Goal: Navigation & Orientation: Find specific page/section

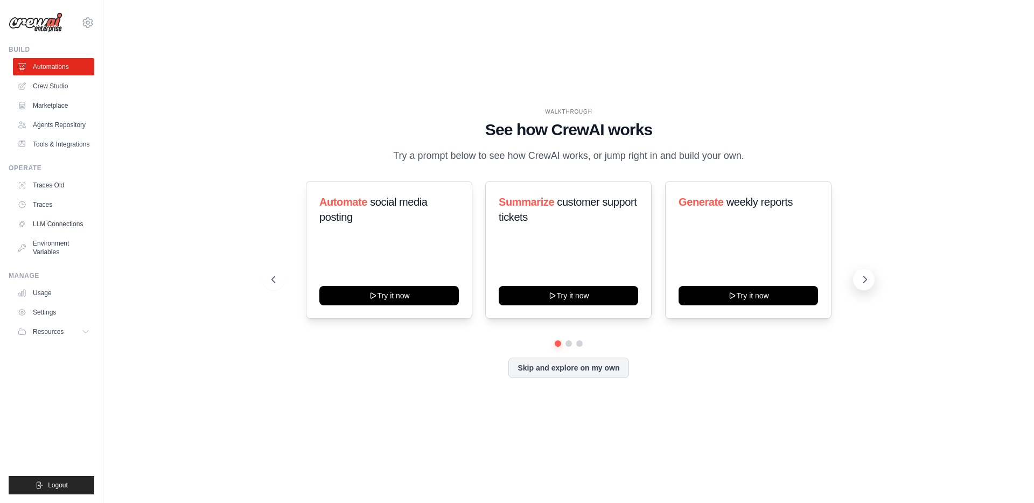
click at [868, 280] on icon at bounding box center [865, 279] width 11 height 11
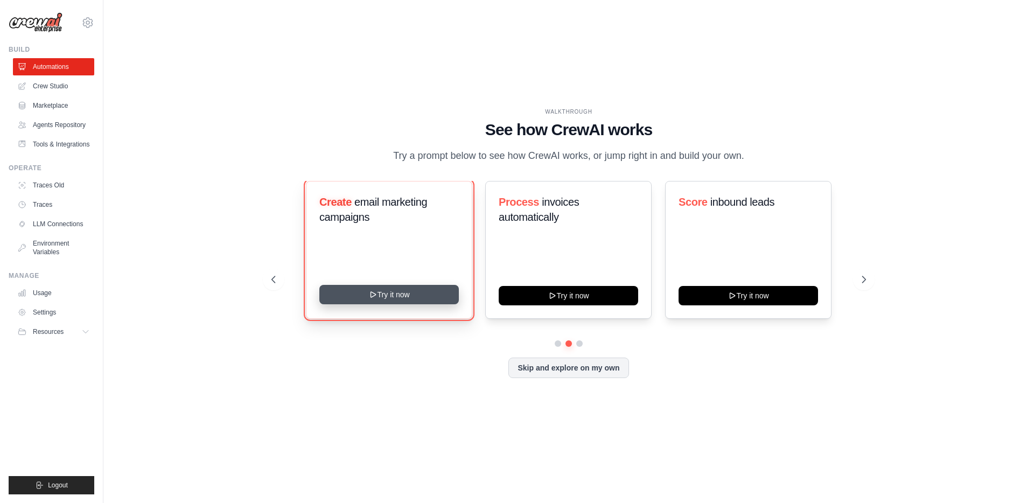
click at [393, 291] on button "Try it now" at bounding box center [389, 294] width 140 height 19
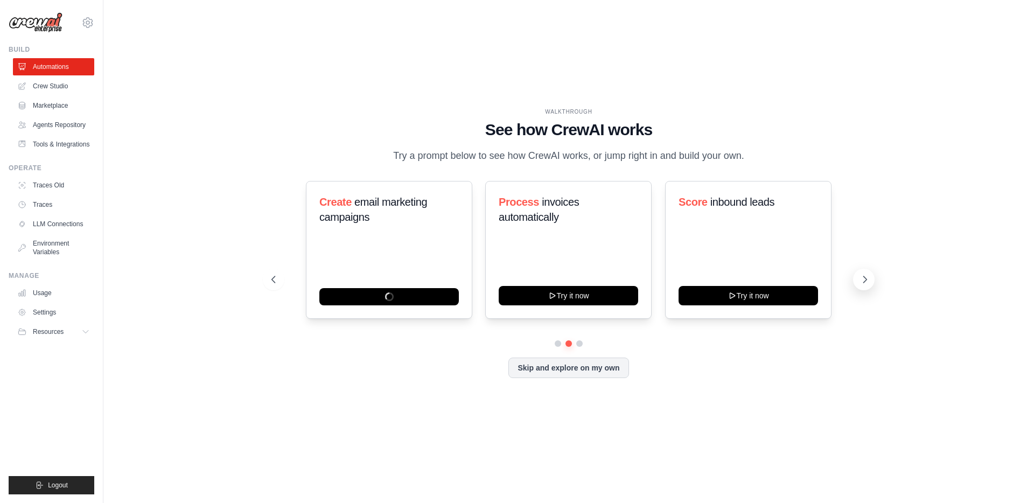
click at [867, 283] on icon at bounding box center [865, 279] width 11 height 11
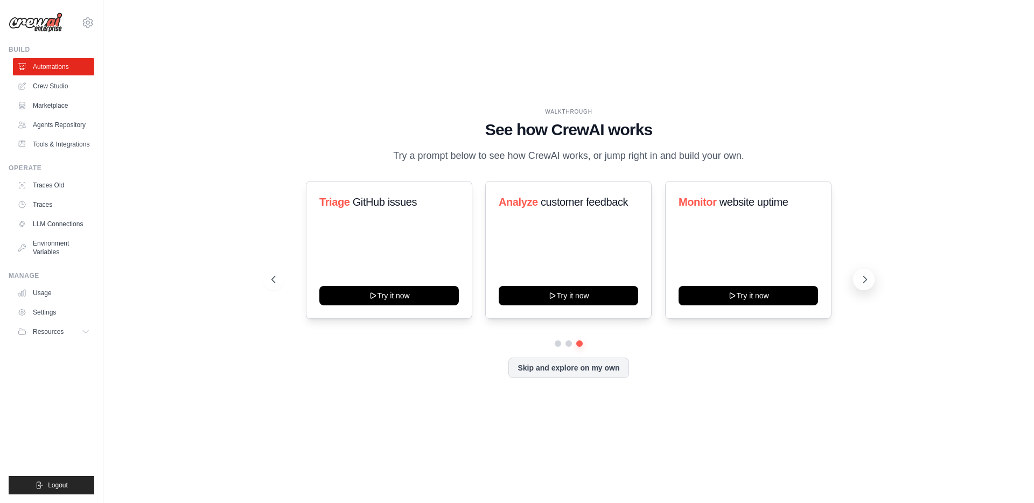
click at [867, 283] on icon at bounding box center [865, 279] width 11 height 11
click at [48, 127] on link "Agents Repository" at bounding box center [54, 124] width 81 height 17
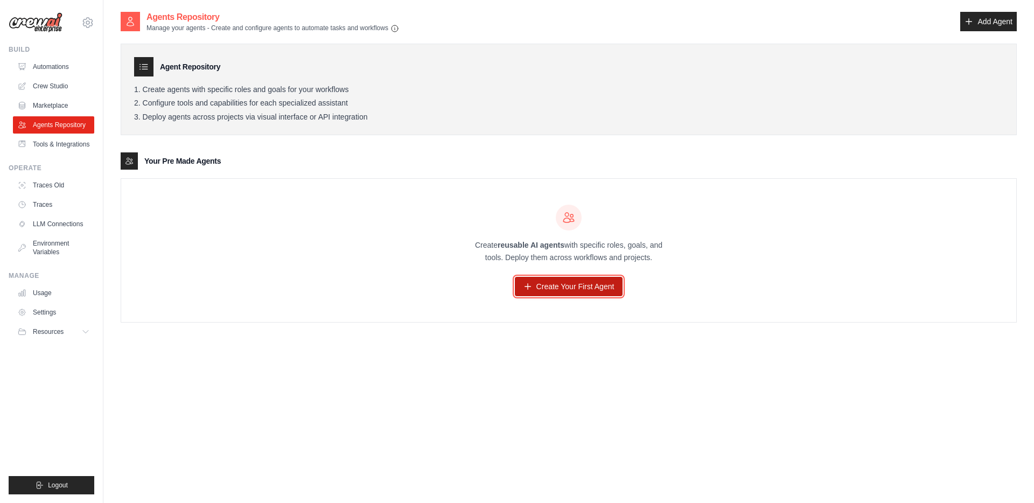
click at [548, 289] on link "Create Your First Agent" at bounding box center [569, 286] width 108 height 19
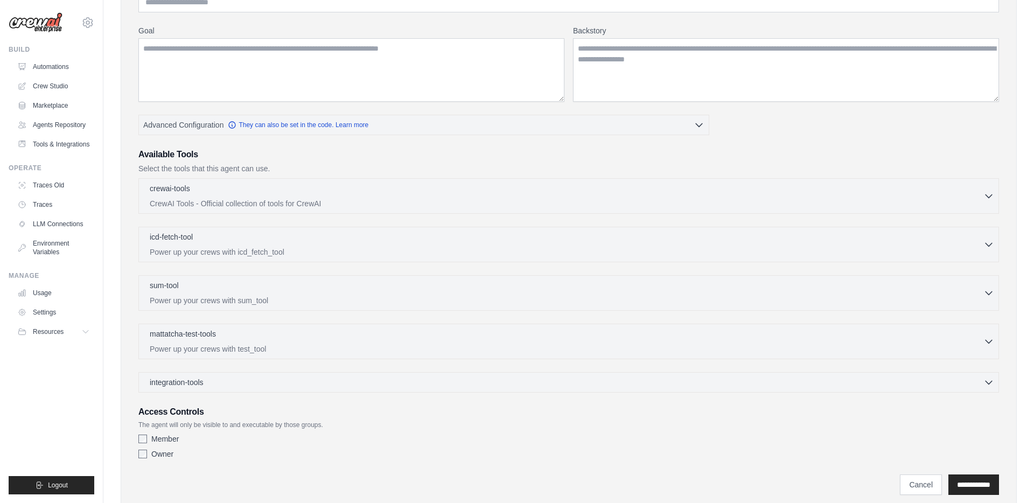
scroll to position [157, 0]
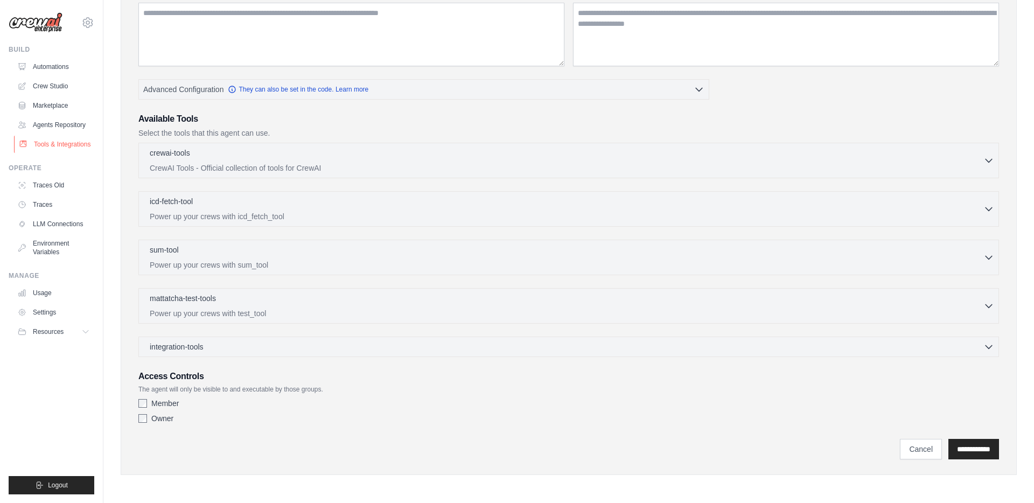
click at [70, 144] on link "Tools & Integrations" at bounding box center [54, 144] width 81 height 17
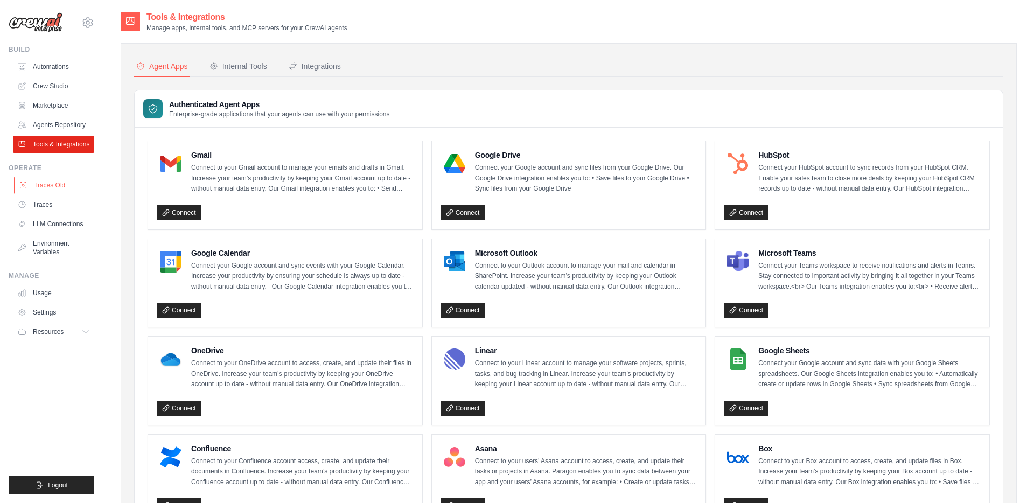
click at [43, 186] on link "Traces Old" at bounding box center [54, 185] width 81 height 17
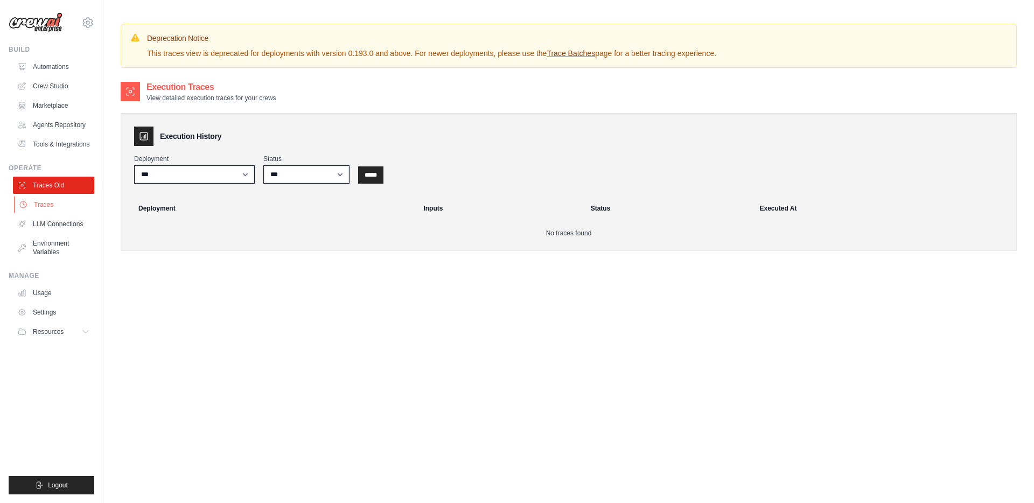
click at [43, 206] on link "Traces" at bounding box center [54, 204] width 81 height 17
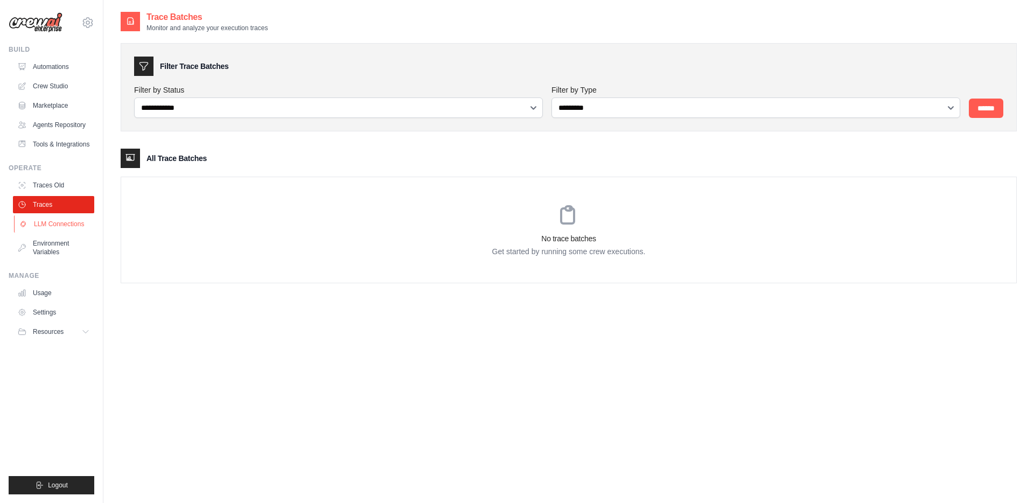
click at [47, 224] on link "LLM Connections" at bounding box center [54, 223] width 81 height 17
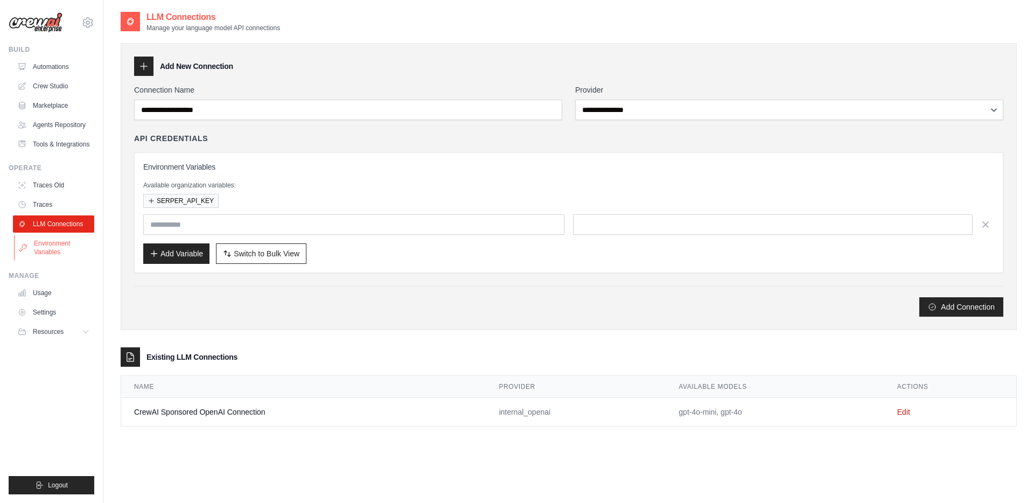
click at [47, 249] on link "Environment Variables" at bounding box center [54, 248] width 81 height 26
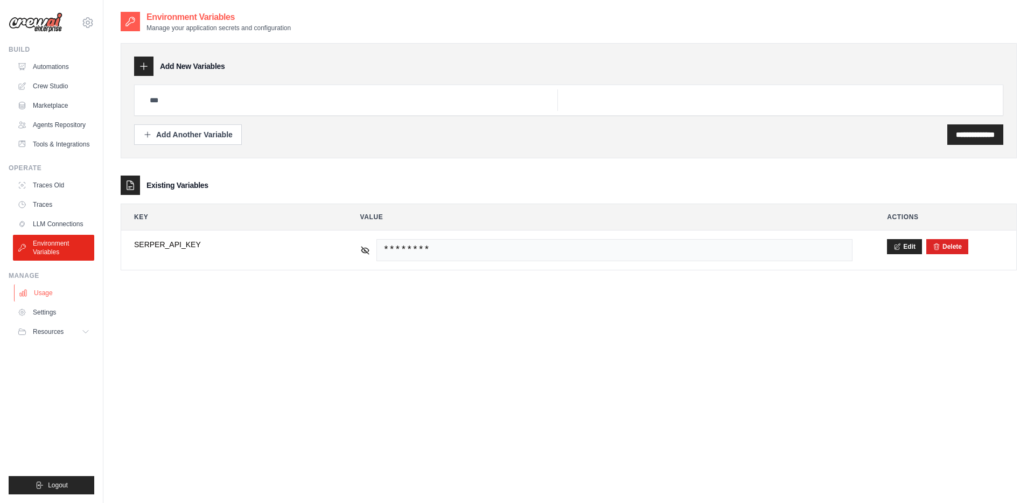
click at [46, 286] on link "Usage" at bounding box center [54, 292] width 81 height 17
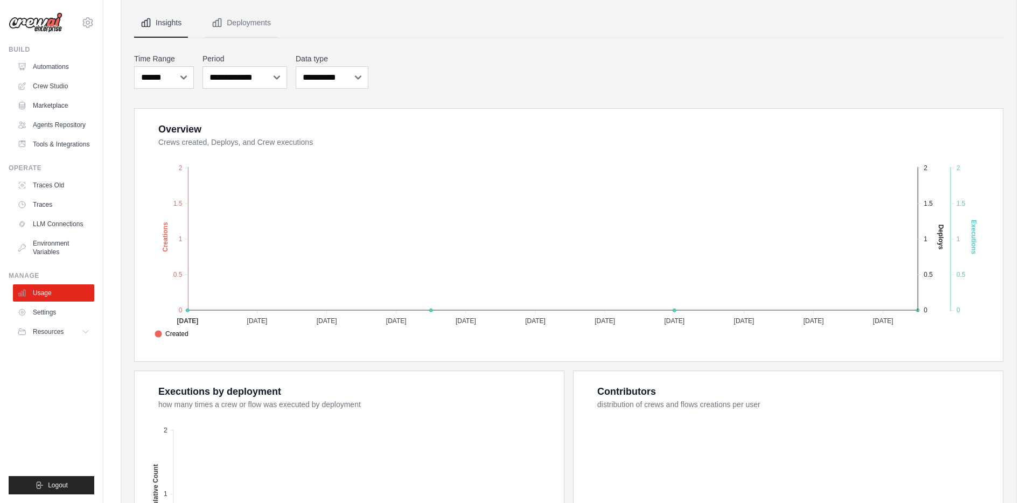
scroll to position [278, 0]
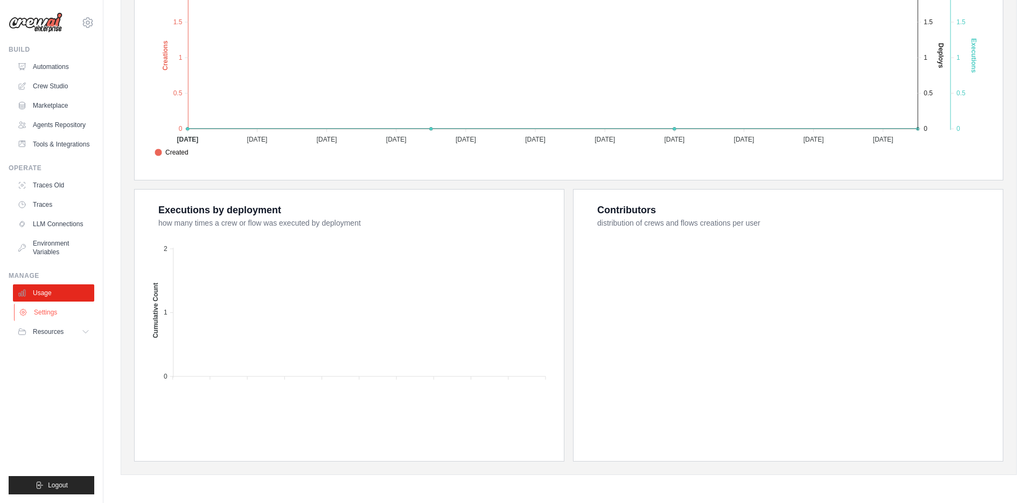
click at [51, 317] on link "Settings" at bounding box center [54, 312] width 81 height 17
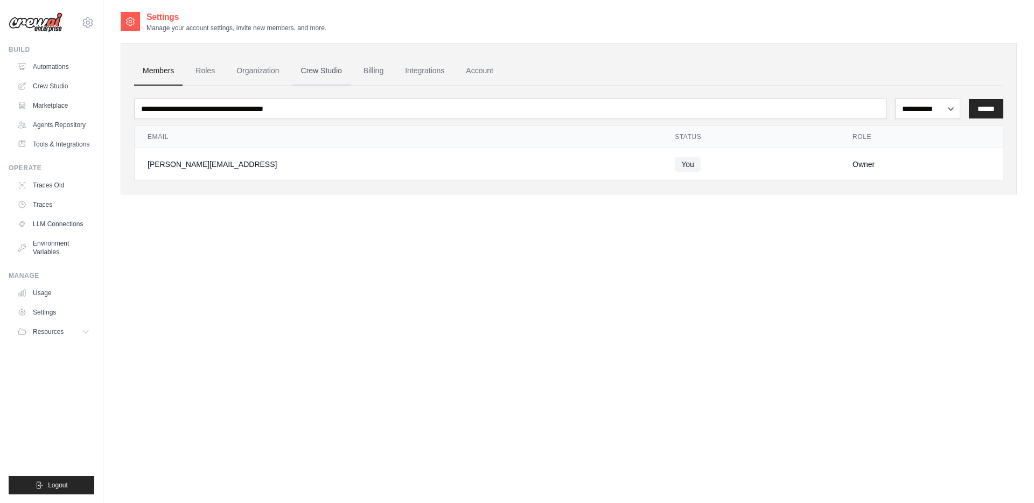
click at [313, 73] on link "Crew Studio" at bounding box center [321, 71] width 58 height 29
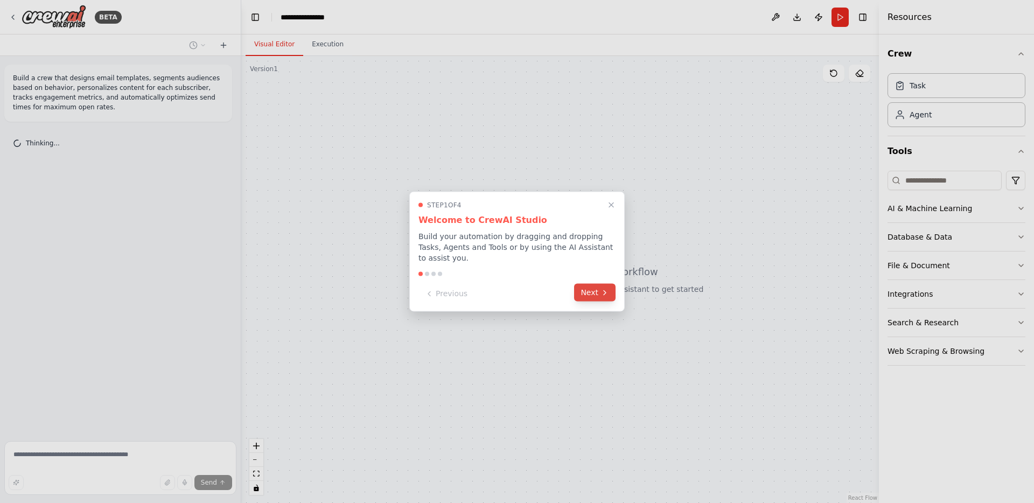
click at [591, 294] on button "Next" at bounding box center [594, 293] width 41 height 18
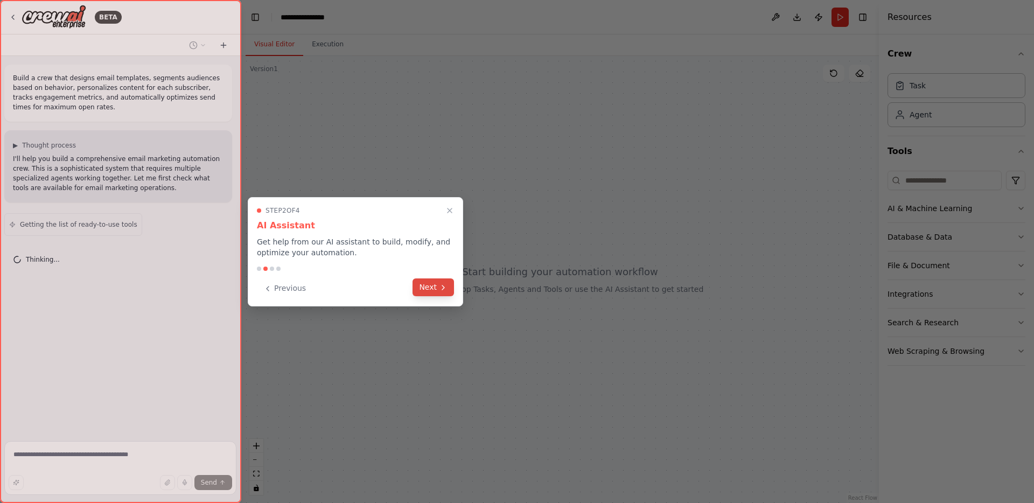
click at [429, 288] on button "Next" at bounding box center [433, 287] width 41 height 18
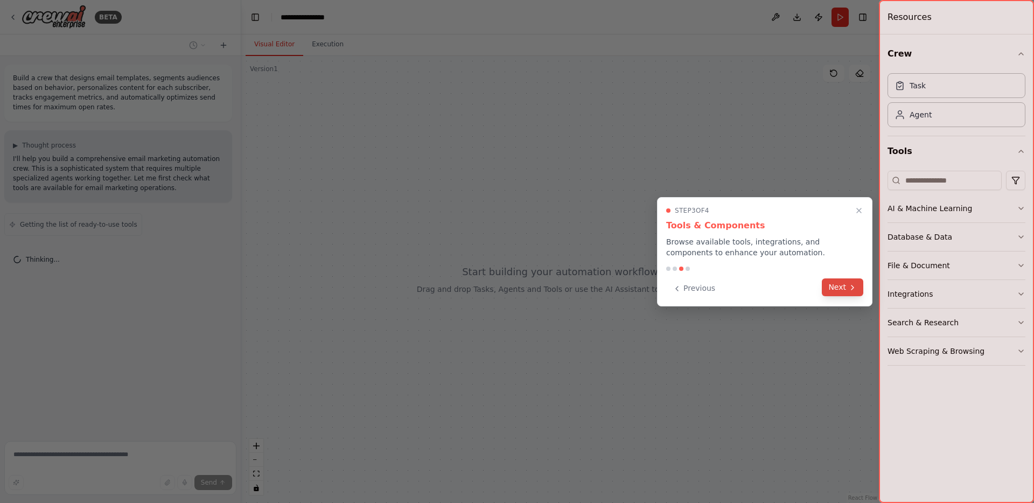
click at [837, 287] on button "Next" at bounding box center [842, 287] width 41 height 18
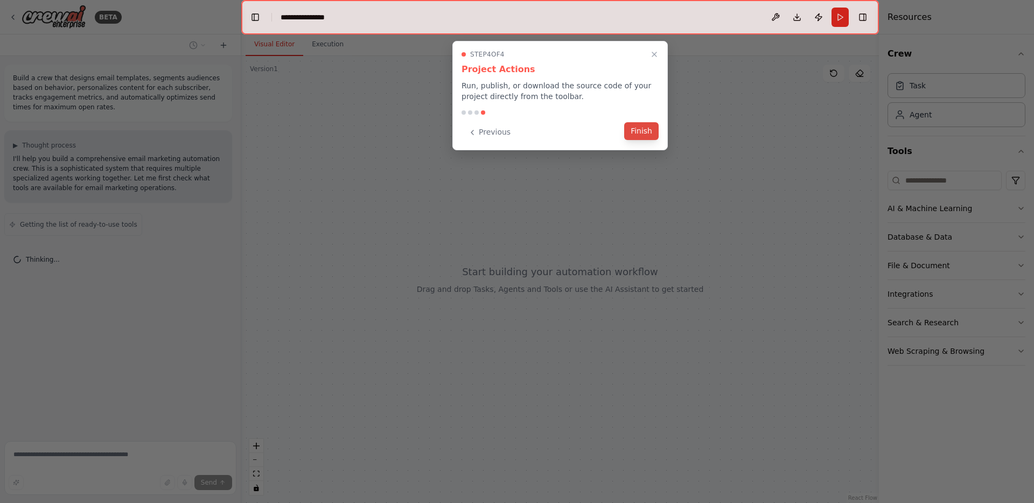
click at [645, 132] on button "Finish" at bounding box center [641, 131] width 34 height 18
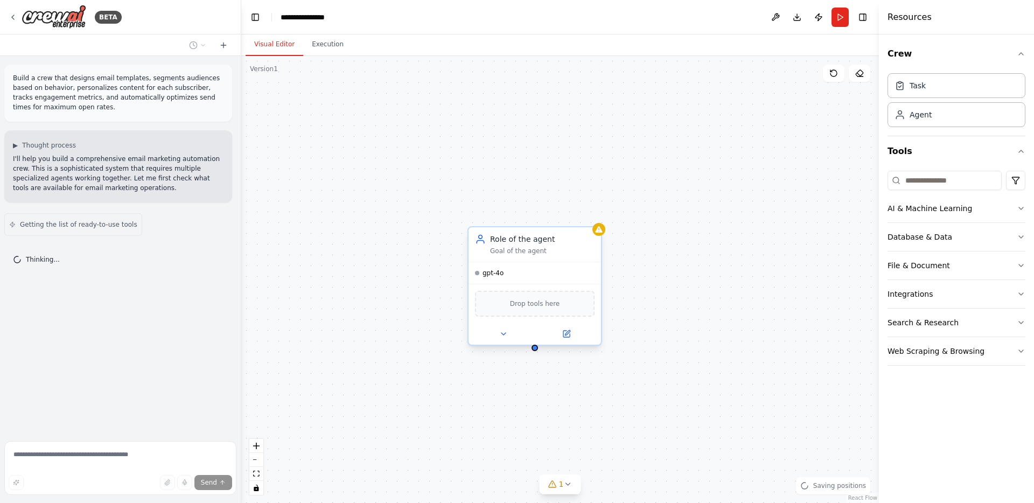
click at [538, 307] on span "Drop tools here" at bounding box center [535, 303] width 50 height 11
click at [931, 211] on div "AI & Machine Learning" at bounding box center [930, 208] width 85 height 11
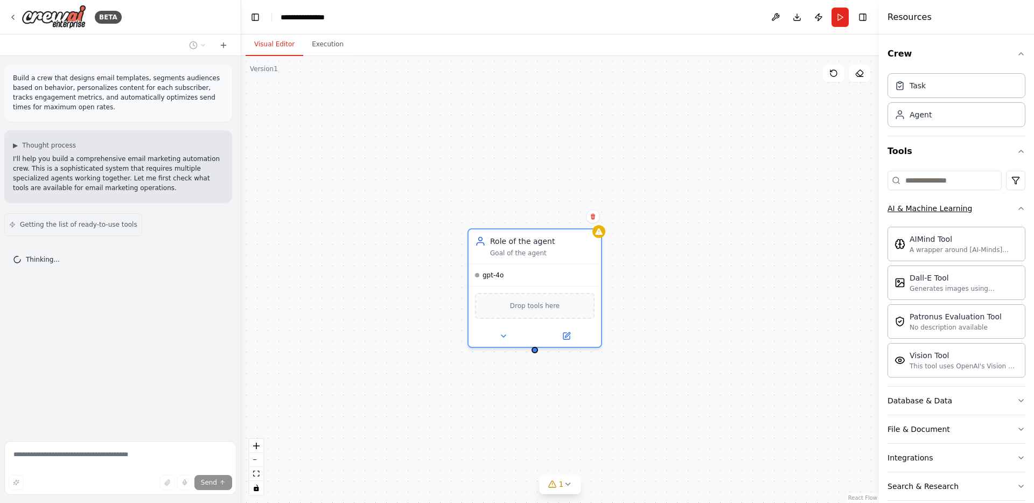
click at [931, 211] on div "AI & Machine Learning" at bounding box center [930, 208] width 85 height 11
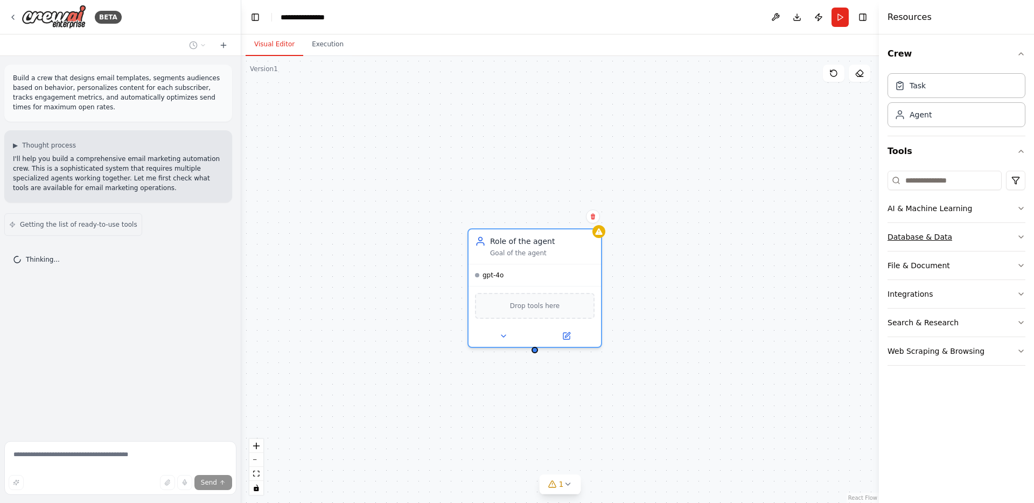
click at [917, 233] on div "Database & Data" at bounding box center [920, 237] width 65 height 11
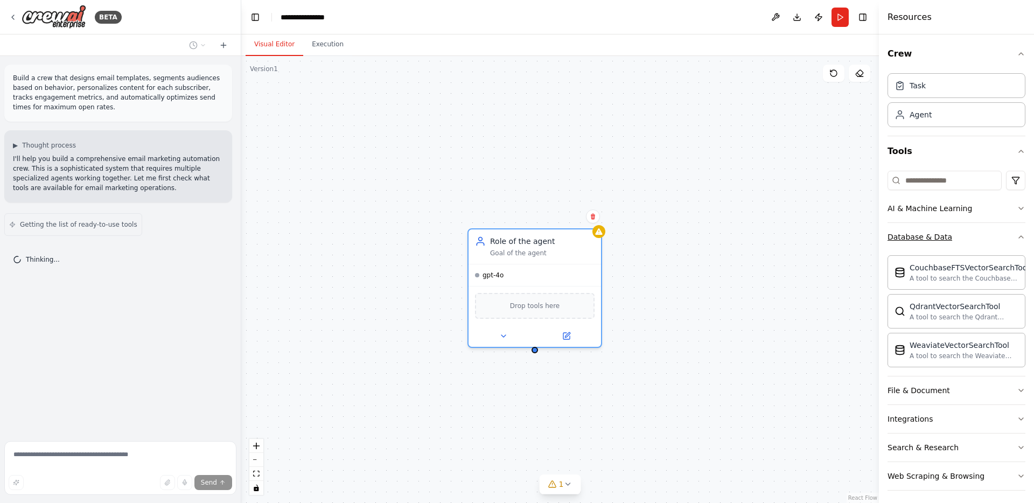
click at [917, 233] on div "Database & Data" at bounding box center [920, 237] width 65 height 11
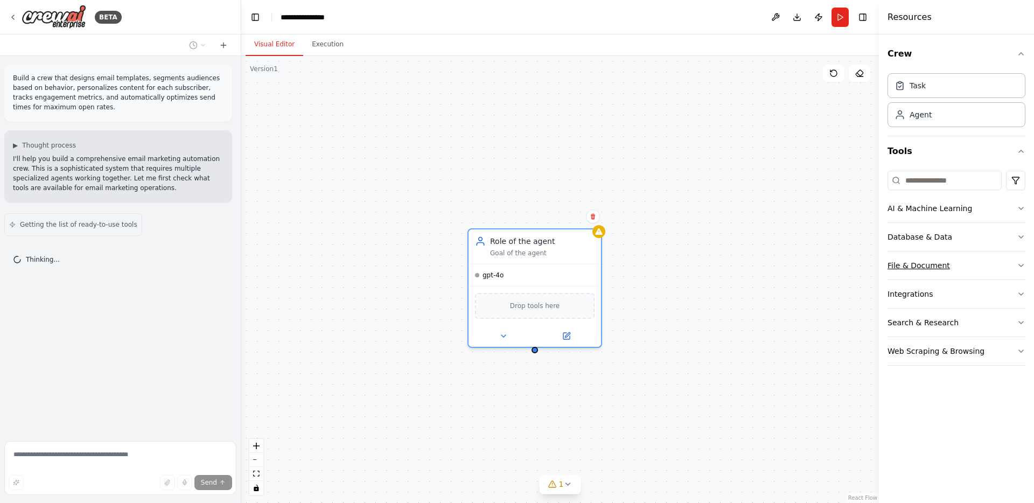
click at [918, 265] on div "File & Document" at bounding box center [919, 265] width 62 height 11
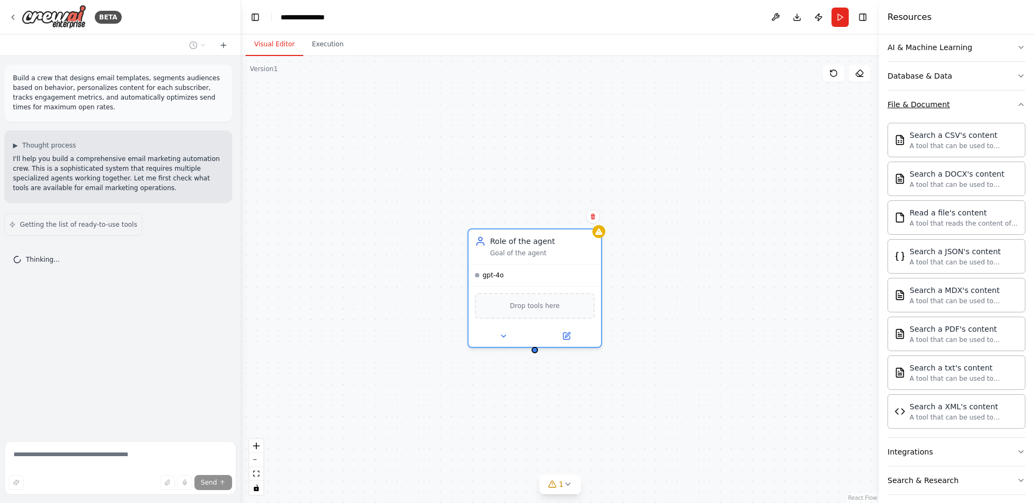
scroll to position [199, 0]
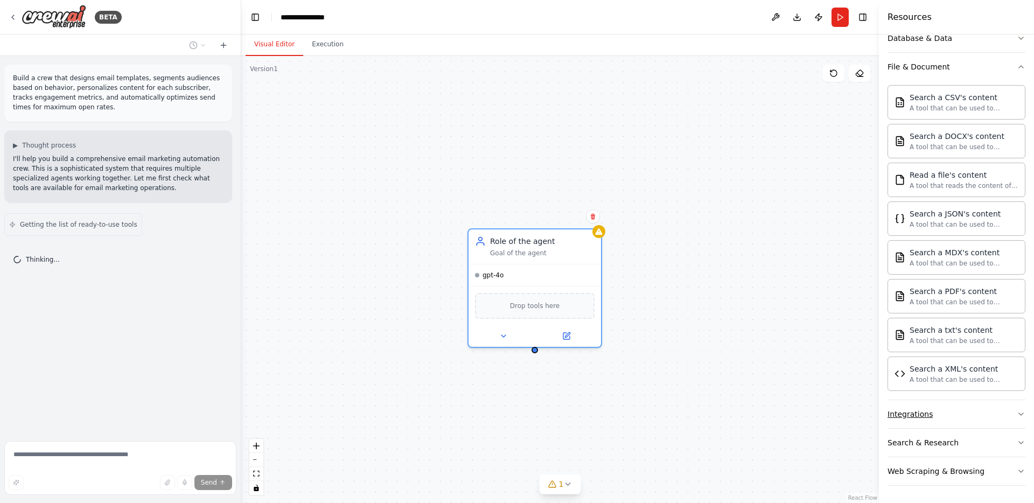
click at [926, 410] on div "Integrations" at bounding box center [910, 414] width 45 height 11
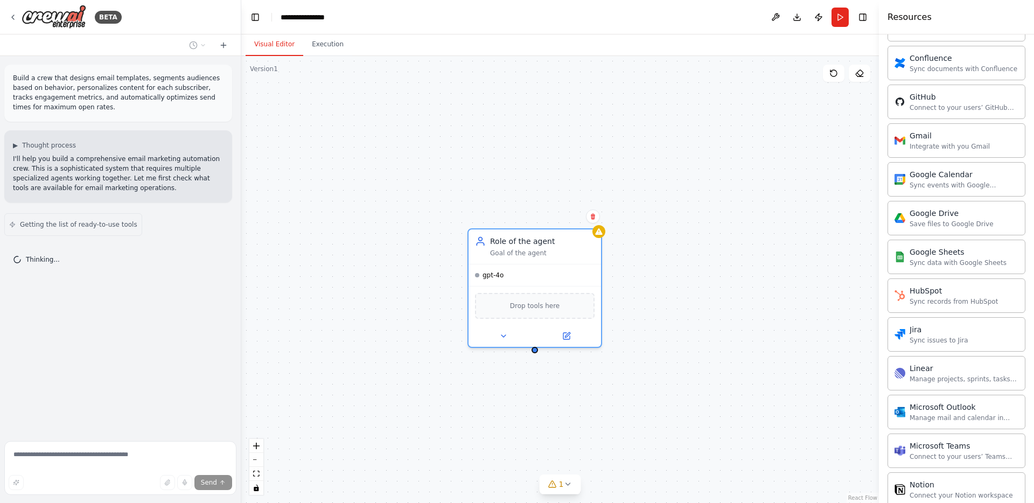
scroll to position [1061, 0]
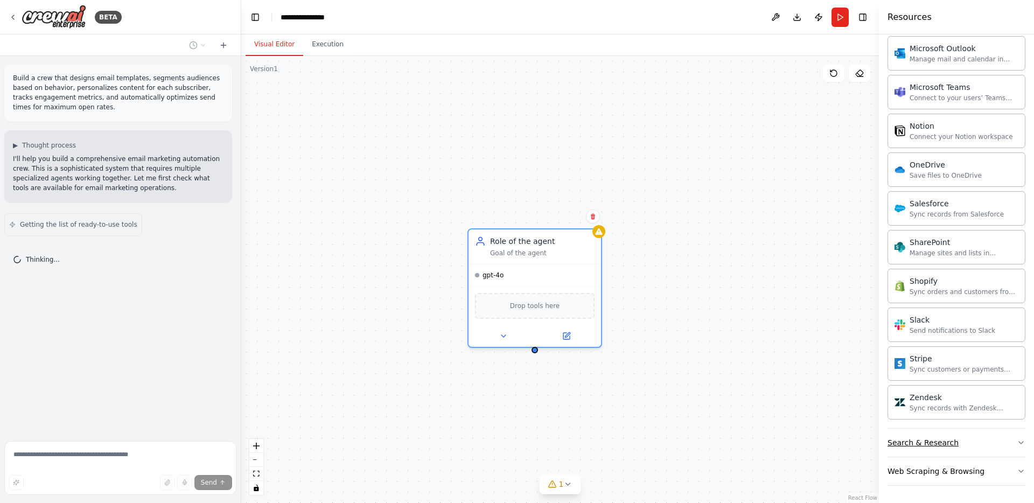
click at [920, 447] on div "Search & Research" at bounding box center [923, 442] width 71 height 11
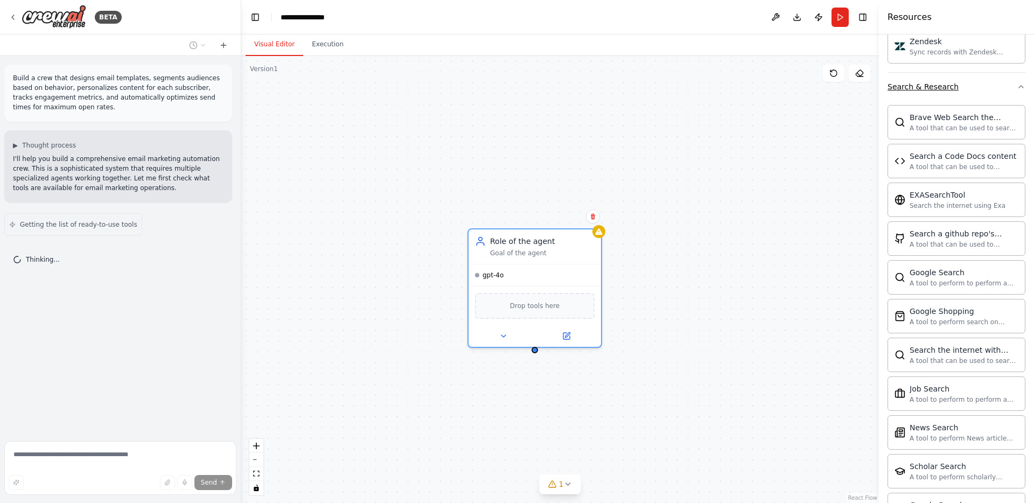
scroll to position [1612, 0]
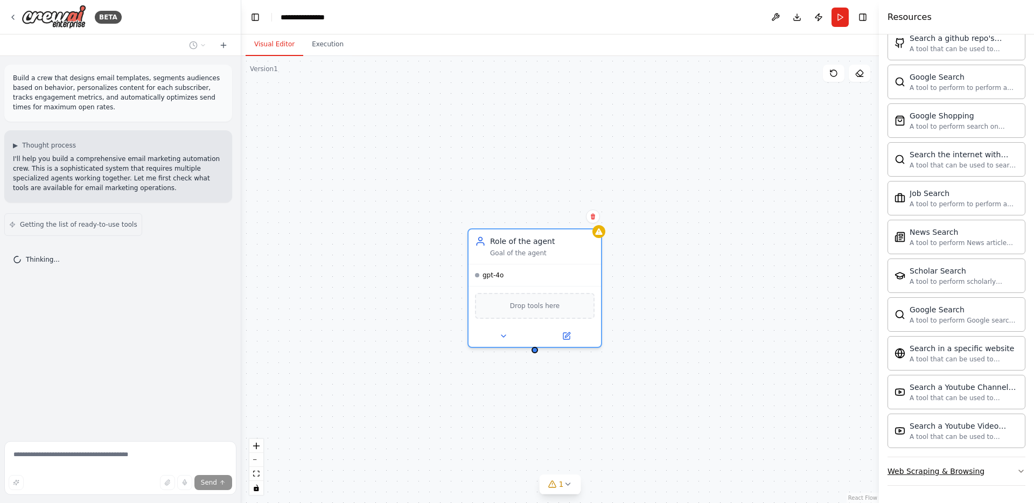
click at [926, 474] on div "Web Scraping & Browsing" at bounding box center [936, 471] width 97 height 11
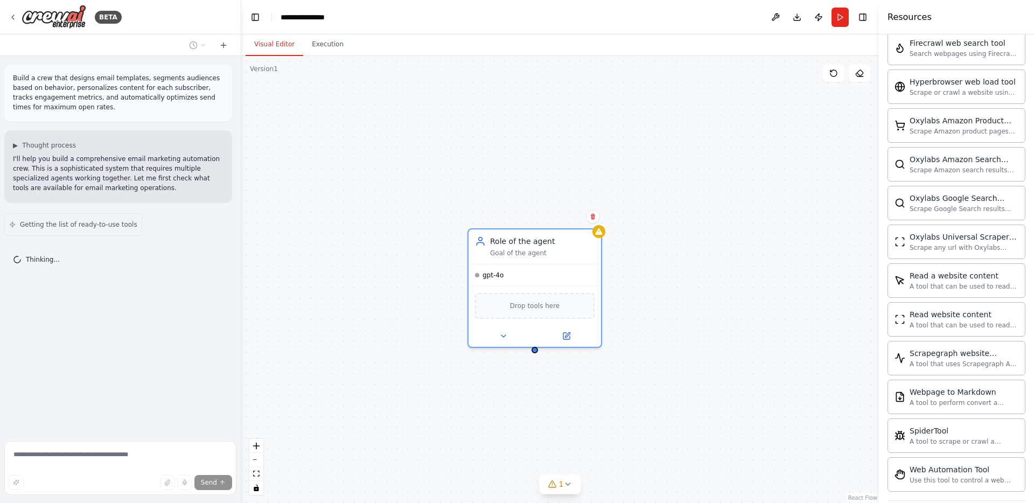
scroll to position [2203, 0]
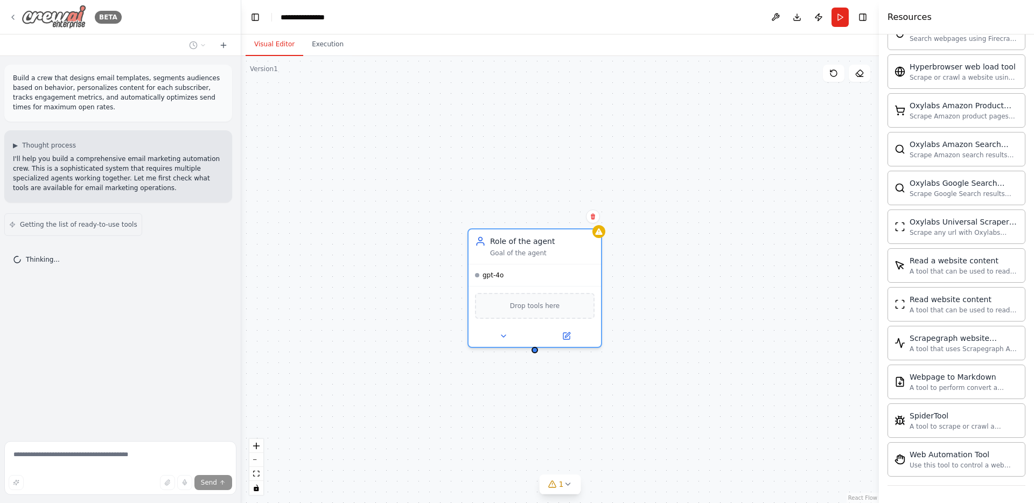
click at [10, 14] on icon at bounding box center [13, 17] width 9 height 9
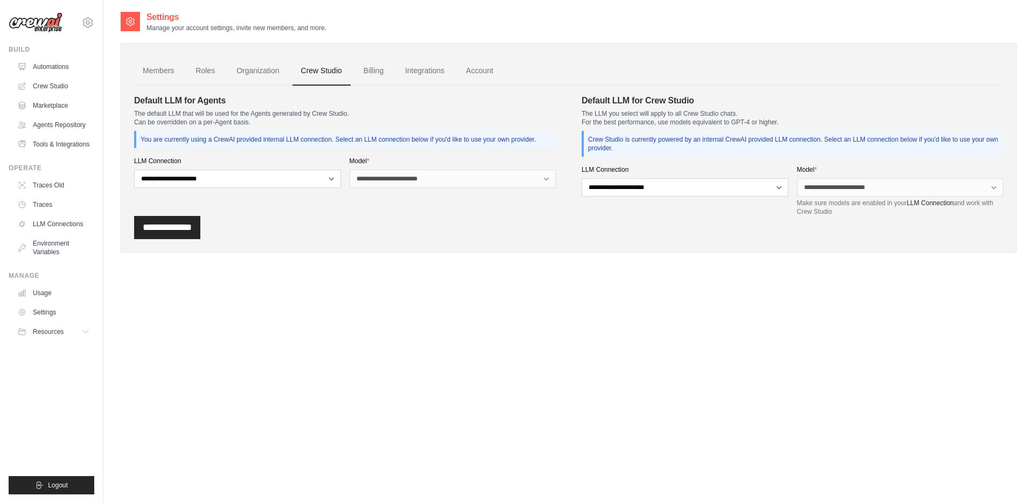
click at [354, 66] on ul "Members Roles Organization Crew Studio Billing Integrations Account" at bounding box center [568, 71] width 869 height 29
click at [364, 67] on link "Billing" at bounding box center [373, 71] width 37 height 29
